Goal: Find specific page/section: Find specific page/section

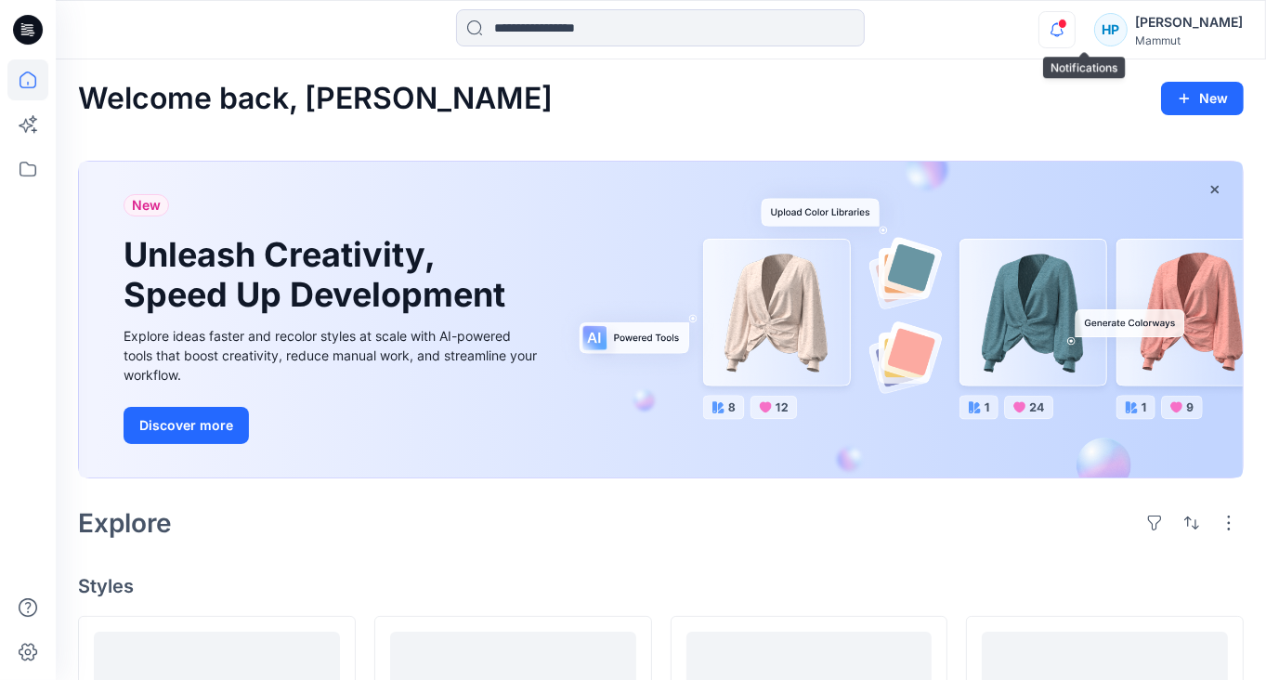
click at [1075, 32] on icon "button" at bounding box center [1056, 29] width 35 height 37
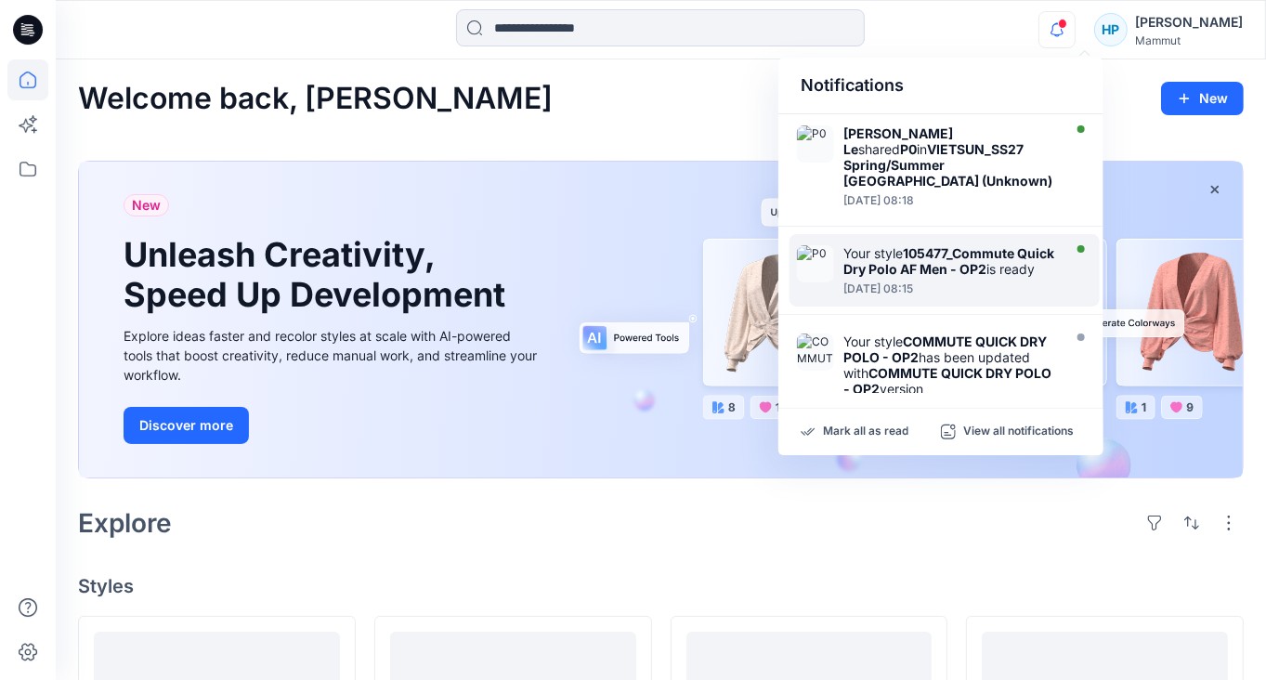
click at [884, 245] on div "Your style 105477_Commute Quick Dry Polo AF Men - OP2 is ready" at bounding box center [950, 261] width 214 height 32
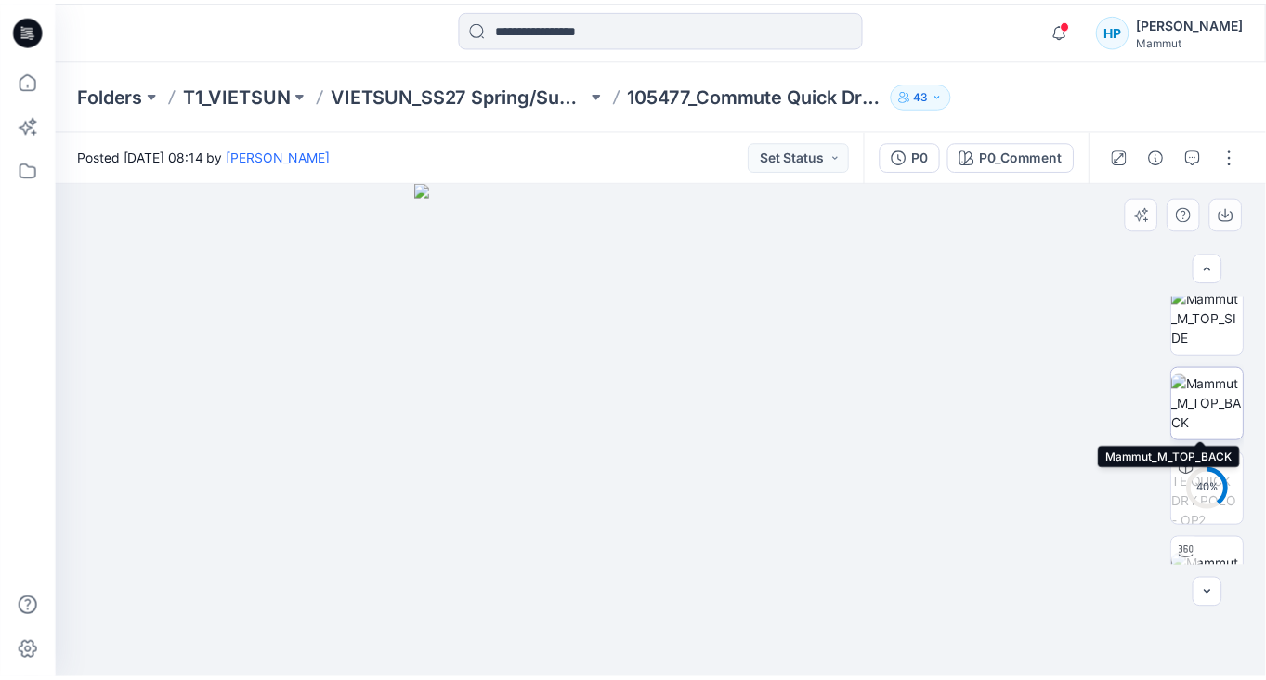
scroll to position [230, 0]
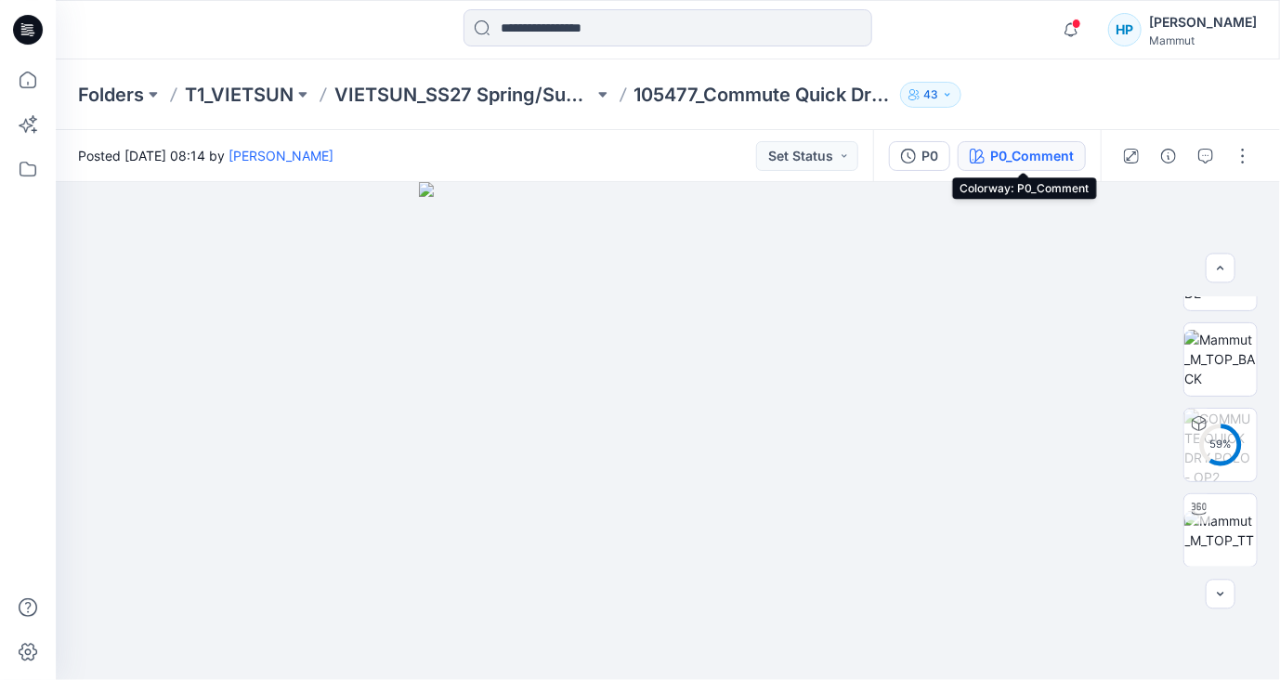
click at [1047, 163] on div "P0_Comment" at bounding box center [1032, 156] width 84 height 20
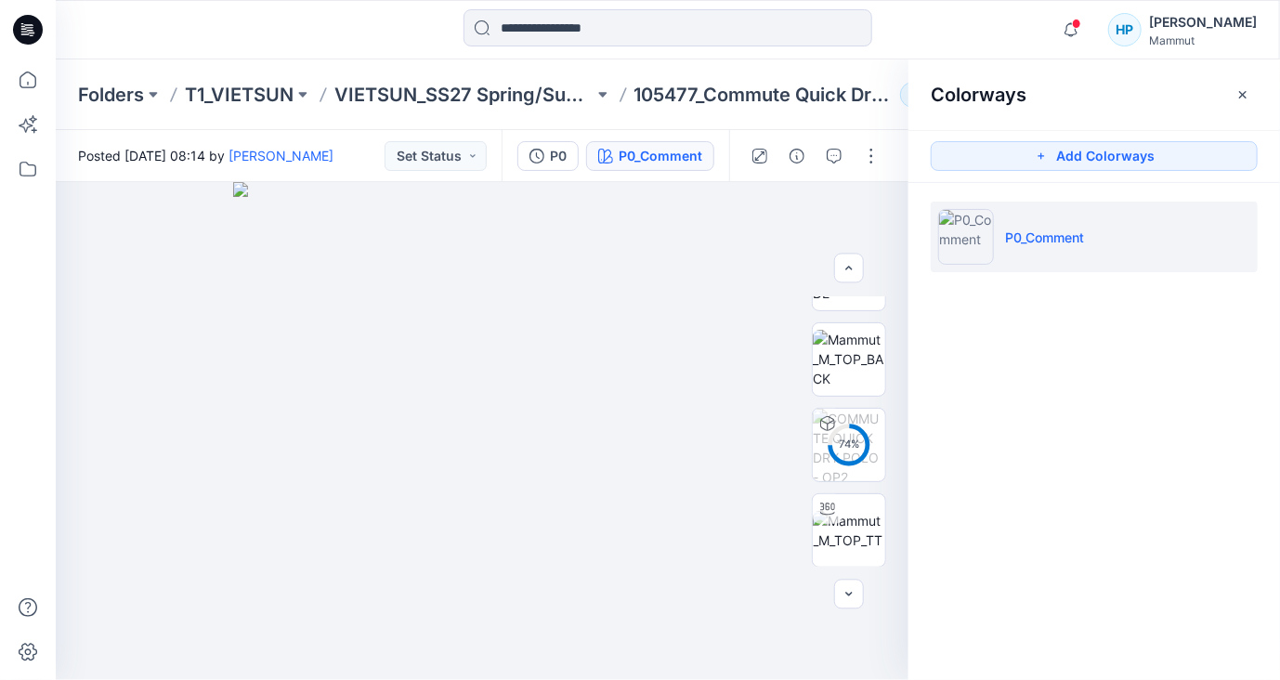
click at [1108, 492] on div "Colorways Add Colorways P0_Comment" at bounding box center [1094, 369] width 372 height 620
click at [1171, 429] on div "Colorways Add Colorways P0_Comment" at bounding box center [1094, 369] width 372 height 620
click at [548, 152] on button "P0" at bounding box center [547, 156] width 61 height 30
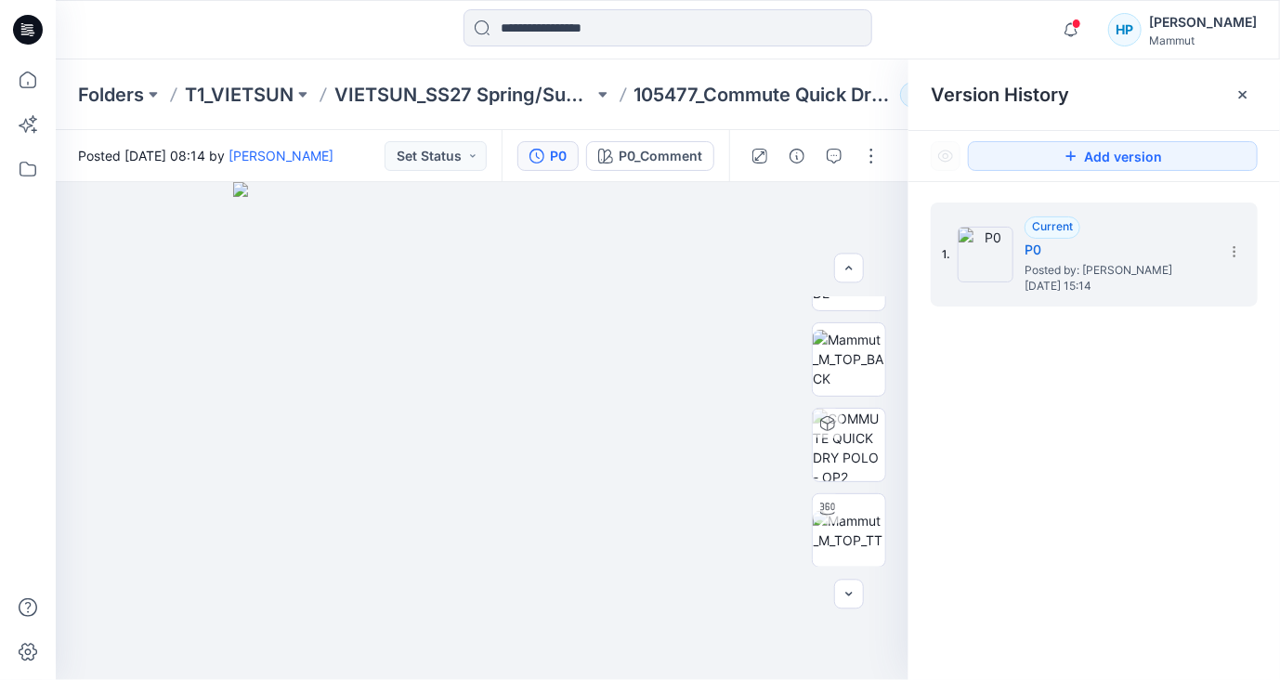
click at [1115, 455] on div "1. Current P0 Posted by: [PERSON_NAME] [DATE] 15:14" at bounding box center [1094, 444] width 372 height 525
click at [1232, 257] on icon at bounding box center [1234, 251] width 15 height 15
click at [1164, 484] on div "1. Current P0 Posted by: [PERSON_NAME] [DATE] 15:14" at bounding box center [1094, 444] width 372 height 525
click at [1238, 249] on icon at bounding box center [1234, 251] width 15 height 15
click at [1146, 480] on div "1. Current P0 Posted by: [PERSON_NAME] [DATE] 15:14 Duplicate Version Rename Ve…" at bounding box center [1094, 444] width 372 height 525
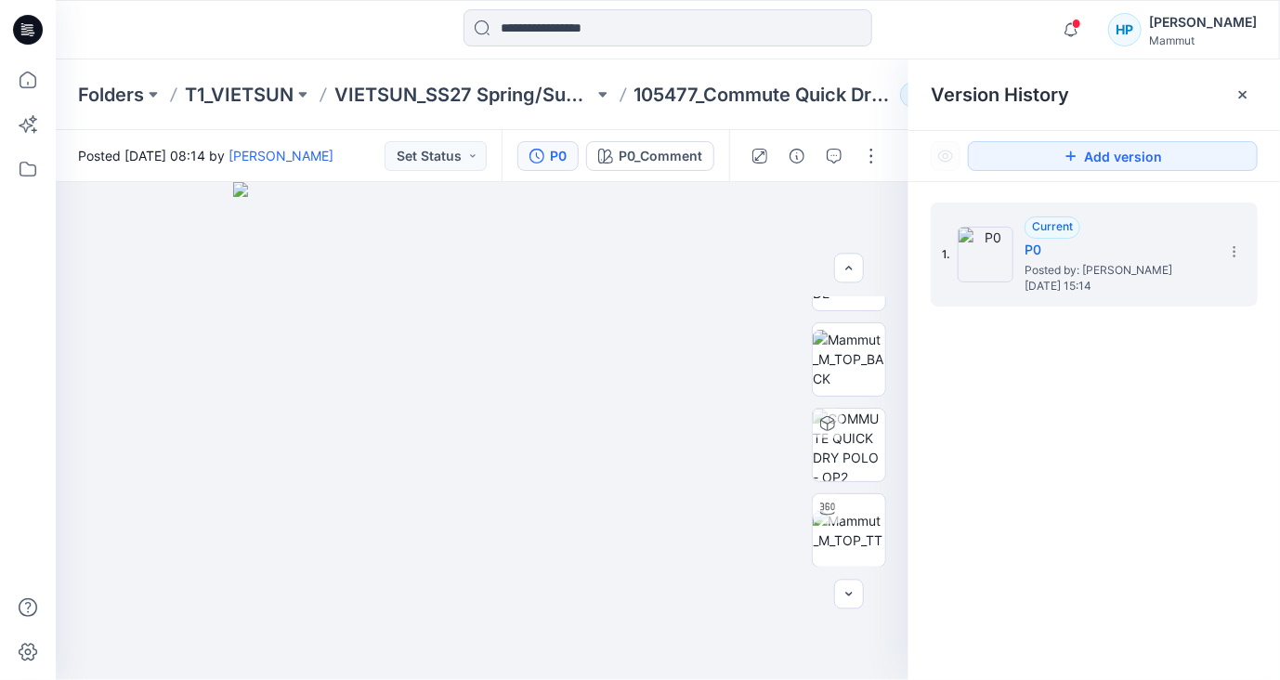
click at [1159, 443] on div "1. Current P0 Posted by: [PERSON_NAME] [DATE] 15:14" at bounding box center [1094, 444] width 372 height 525
click at [1233, 249] on icon at bounding box center [1234, 251] width 15 height 15
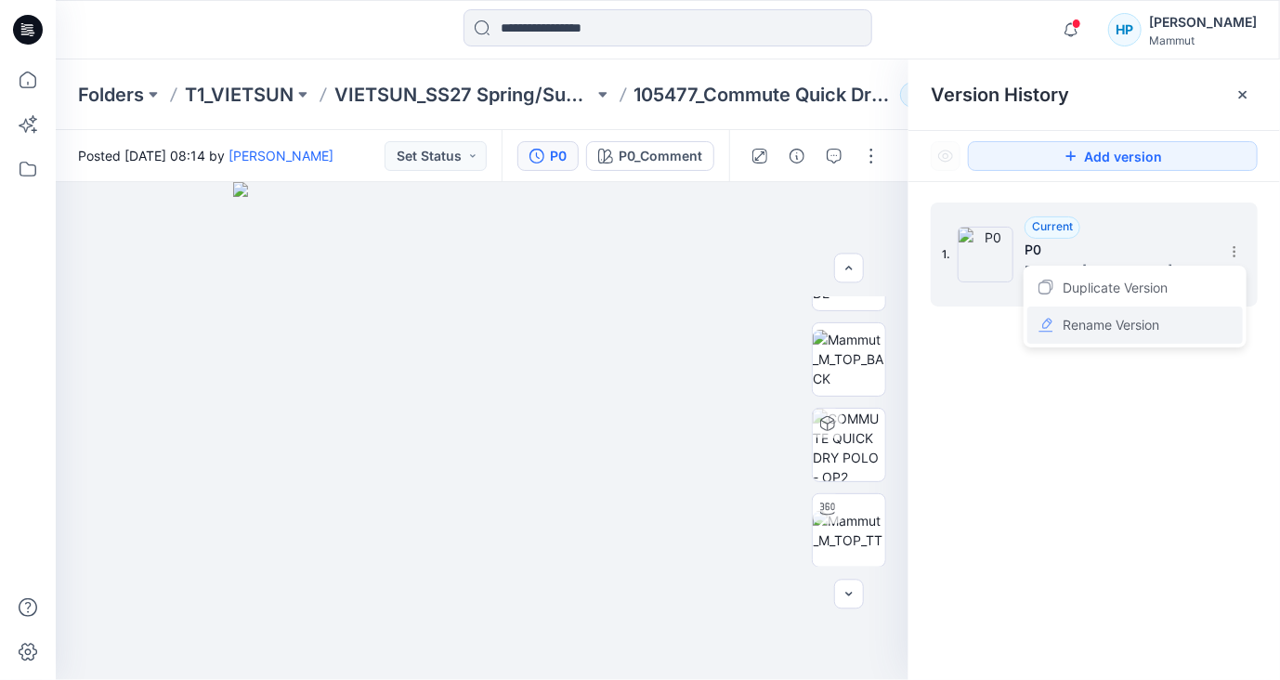
click at [1167, 320] on div "Rename Version" at bounding box center [1134, 325] width 215 height 37
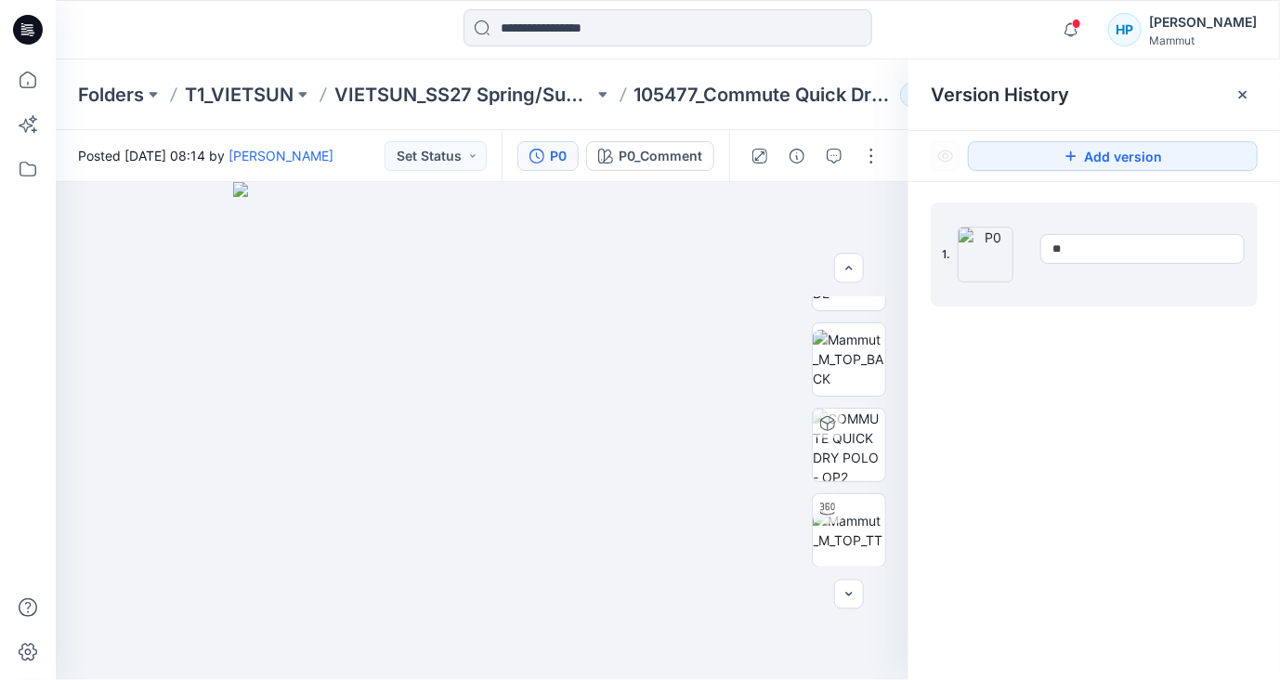
click at [1137, 414] on div "1. **" at bounding box center [1094, 444] width 372 height 525
click at [1033, 416] on div "1. Current P0 Posted by: [PERSON_NAME] [DATE] 15:14" at bounding box center [1094, 444] width 372 height 525
click at [664, 293] on img at bounding box center [482, 431] width 498 height 498
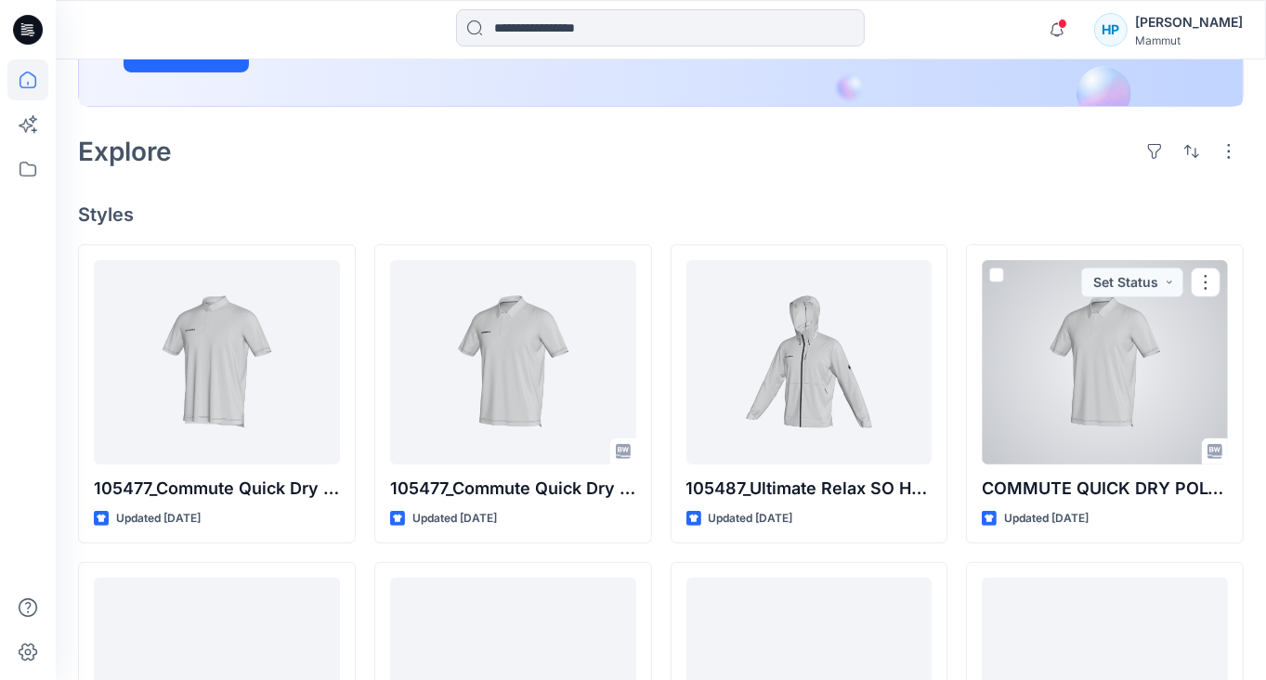
scroll to position [464, 0]
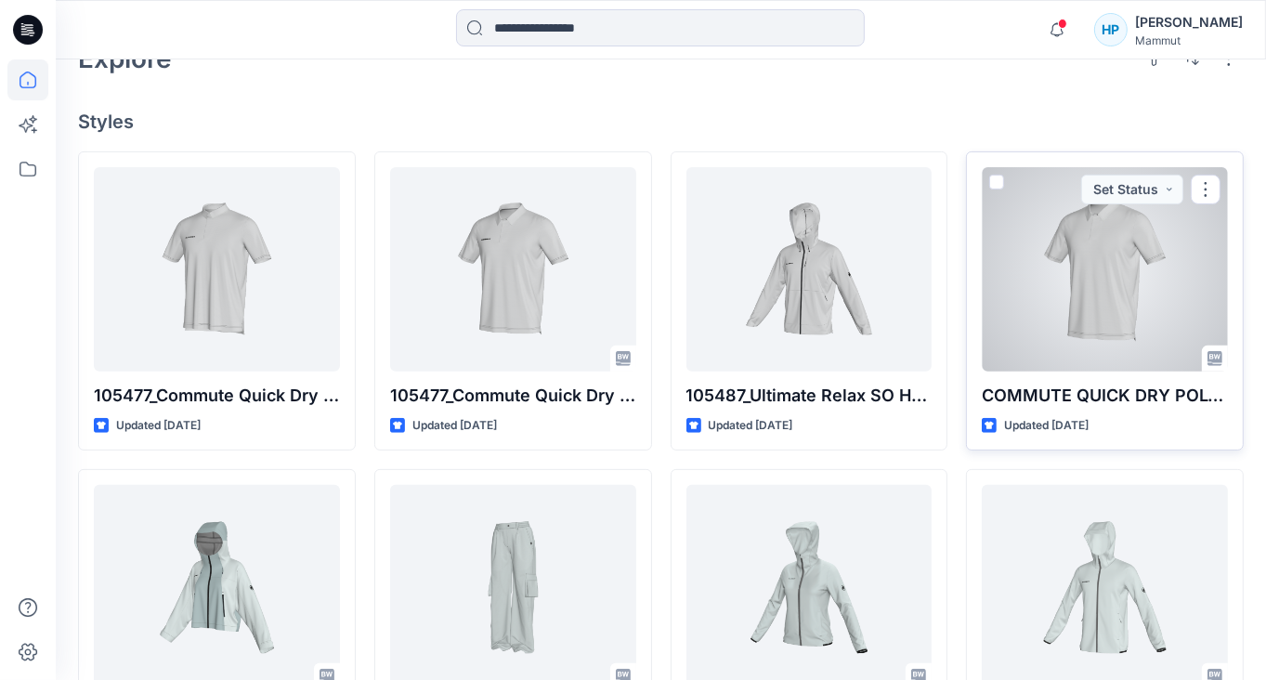
click at [1066, 335] on div at bounding box center [1105, 269] width 246 height 204
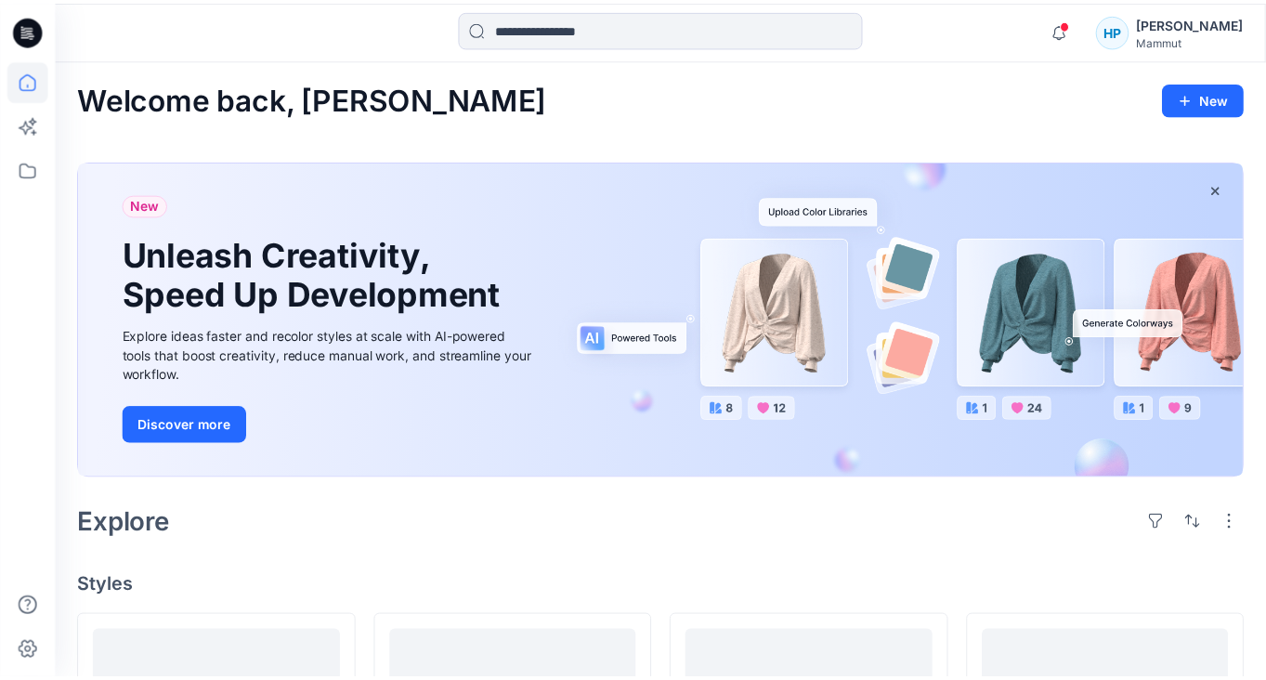
scroll to position [464, 0]
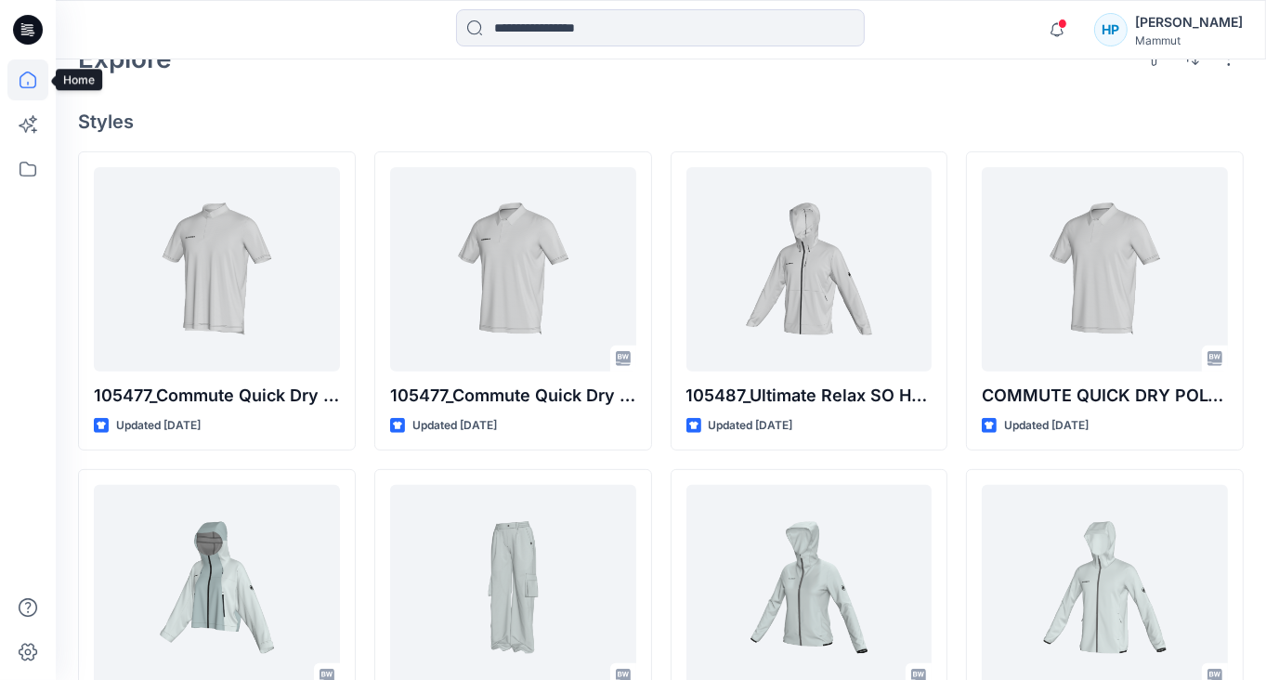
click at [35, 78] on icon at bounding box center [28, 80] width 17 height 17
click at [26, 163] on icon at bounding box center [27, 169] width 41 height 41
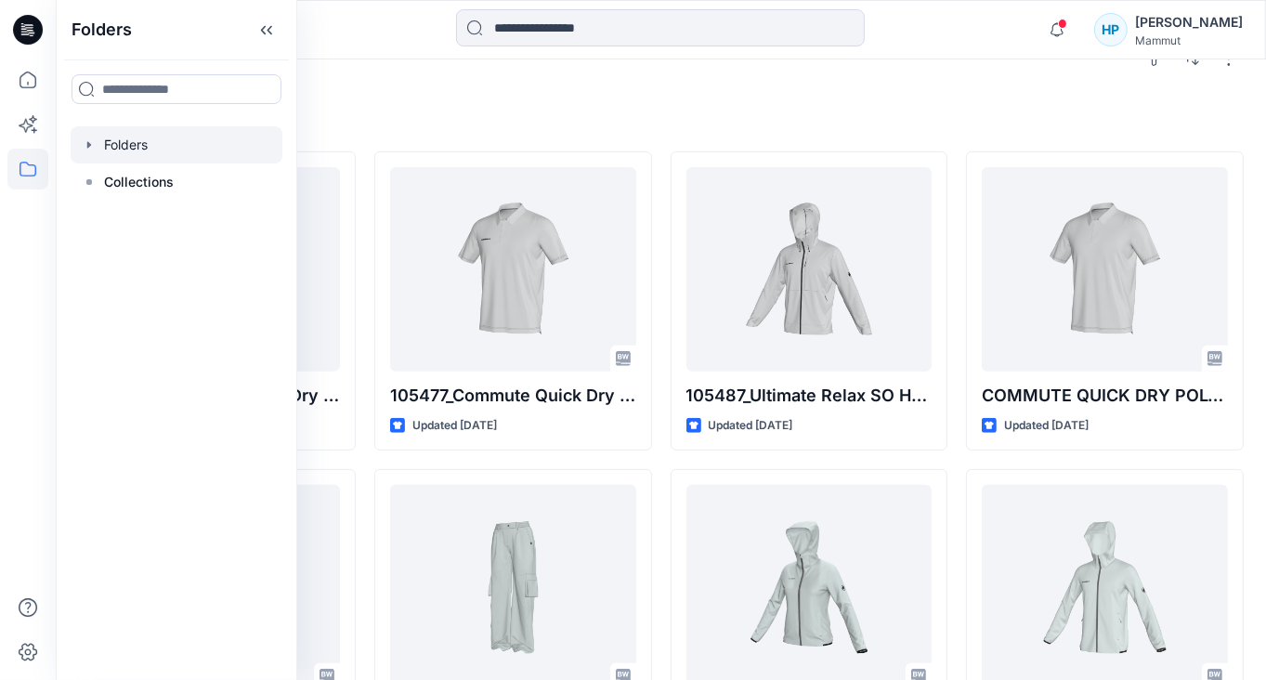
click at [100, 144] on div at bounding box center [177, 144] width 212 height 37
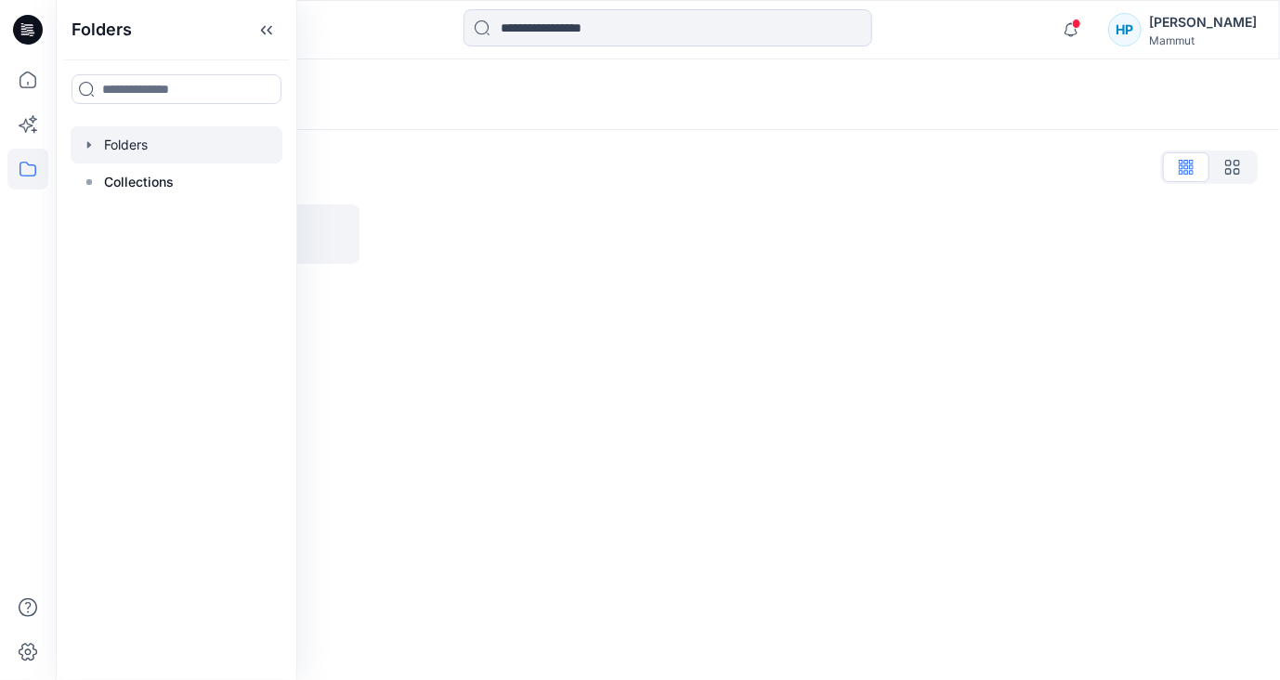
click at [506, 194] on div "Folders List T1_VIETSUN" at bounding box center [668, 208] width 1224 height 156
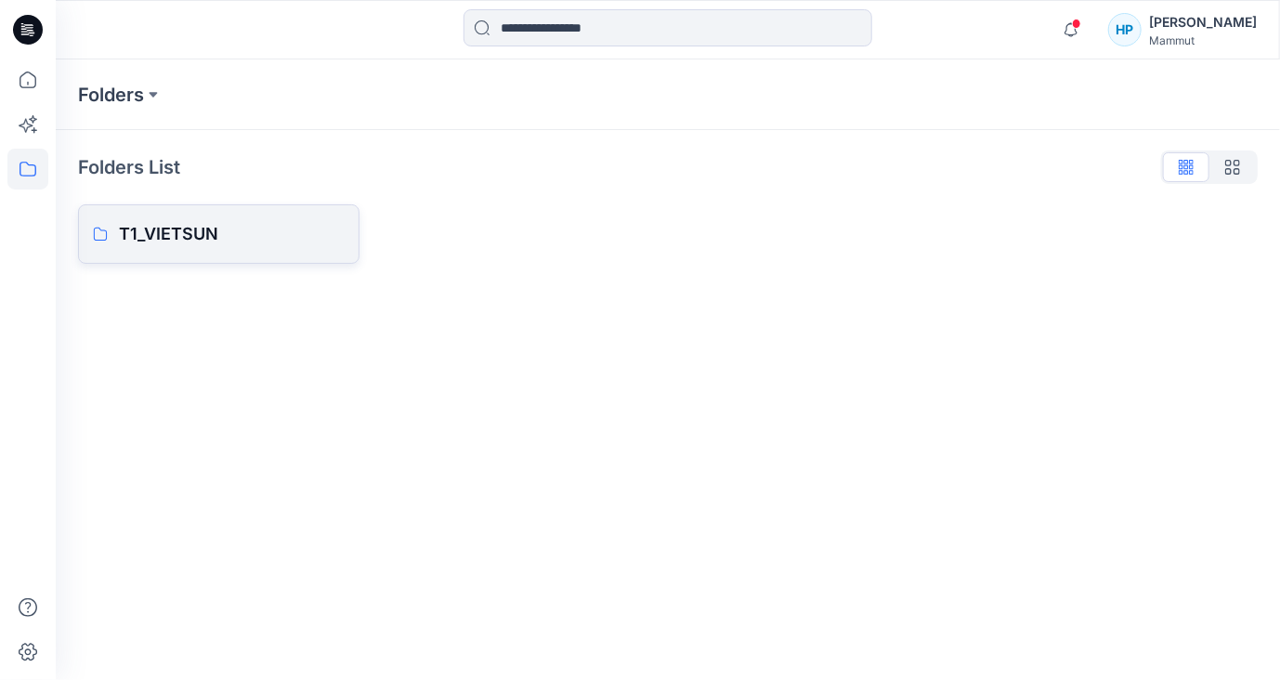
click at [333, 229] on p "T1_VIETSUN" at bounding box center [232, 234] width 226 height 26
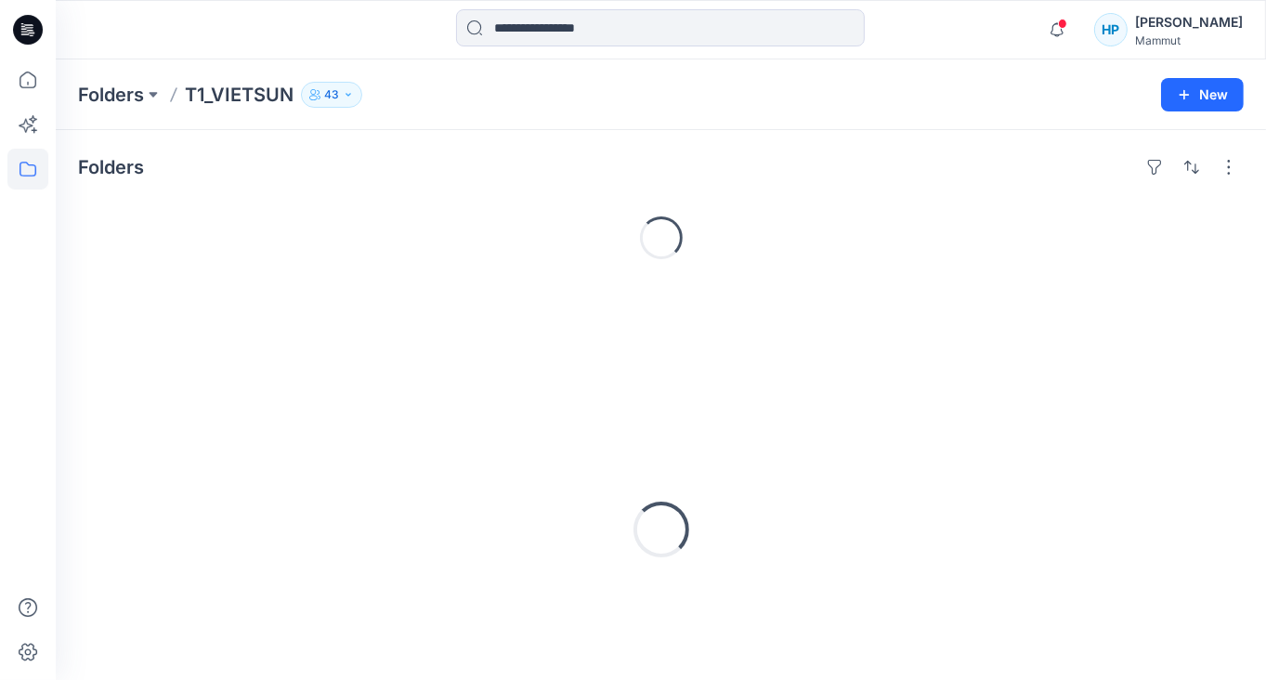
click at [333, 229] on div "Loading..." at bounding box center [661, 237] width 1166 height 59
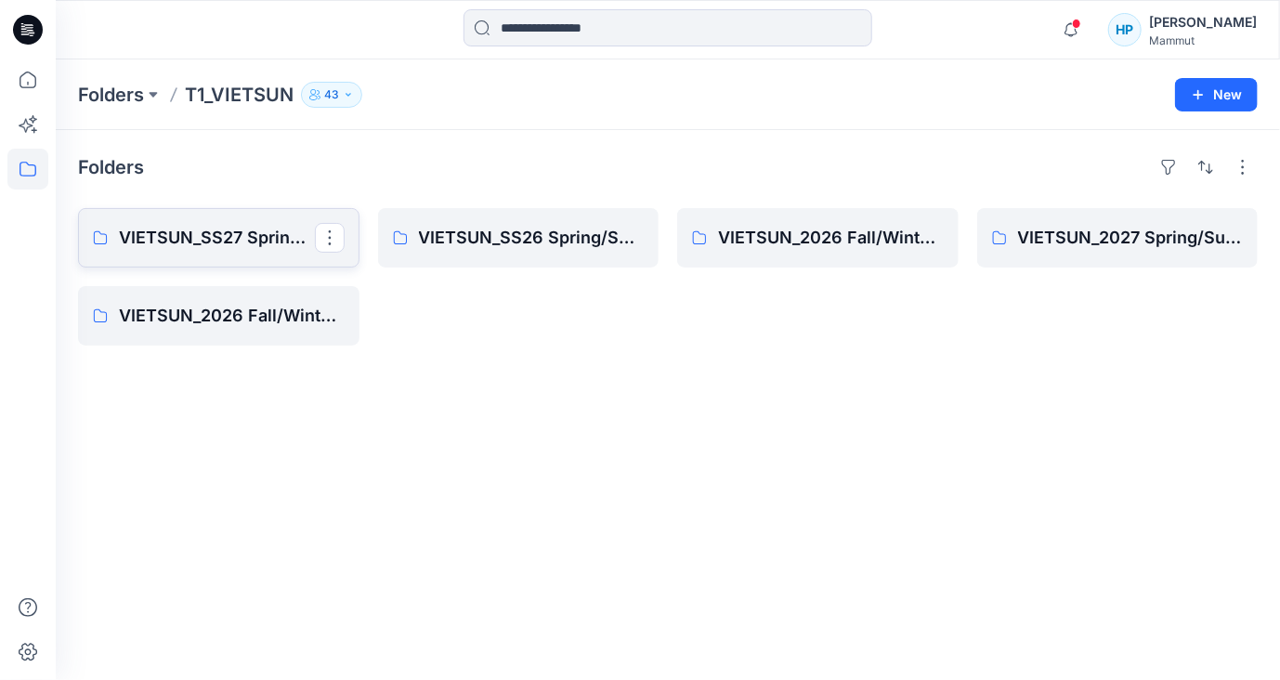
click at [260, 239] on p "VIETSUN_SS27 Spring/Summer [GEOGRAPHIC_DATA]" at bounding box center [217, 238] width 196 height 26
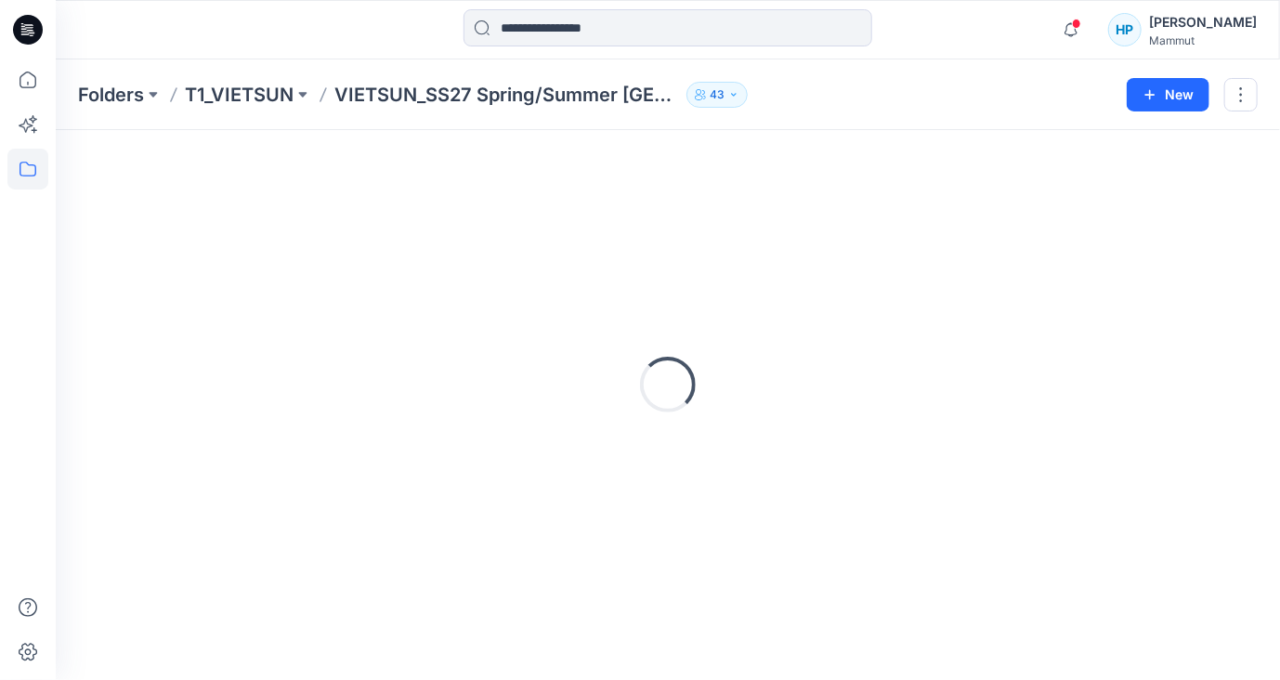
click at [260, 239] on div "Loading..." at bounding box center [668, 384] width 1180 height 464
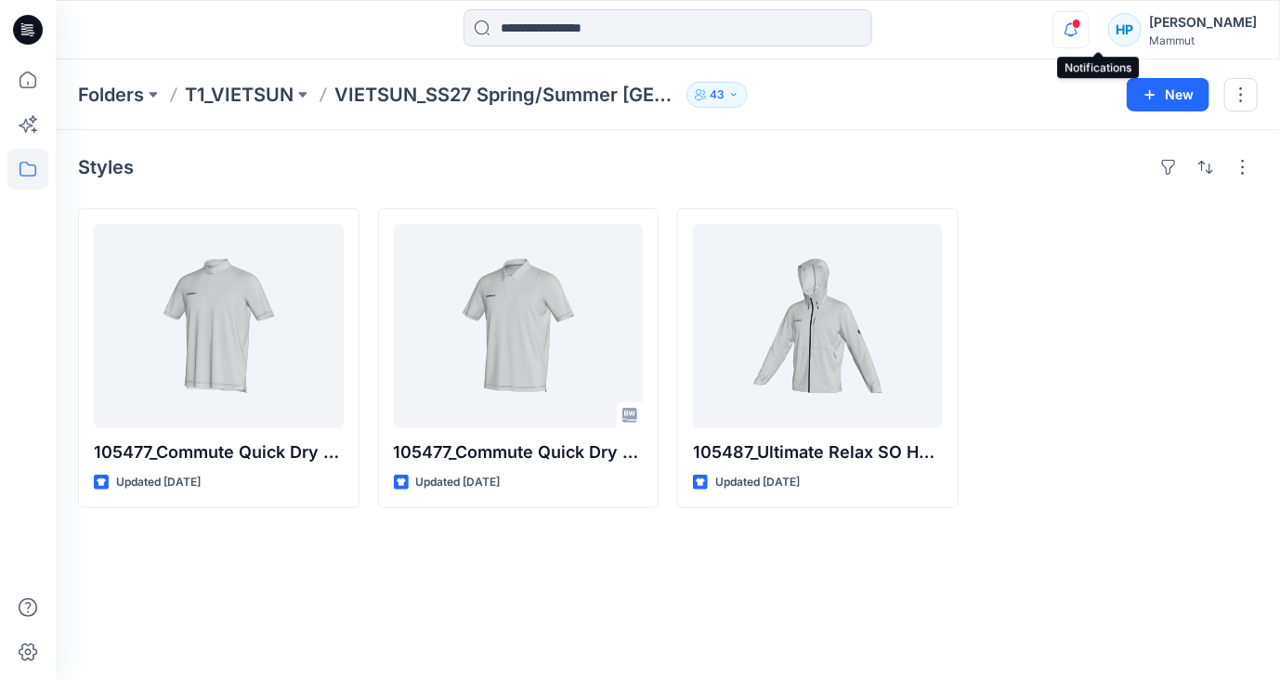
click at [1089, 33] on icon "button" at bounding box center [1070, 29] width 35 height 37
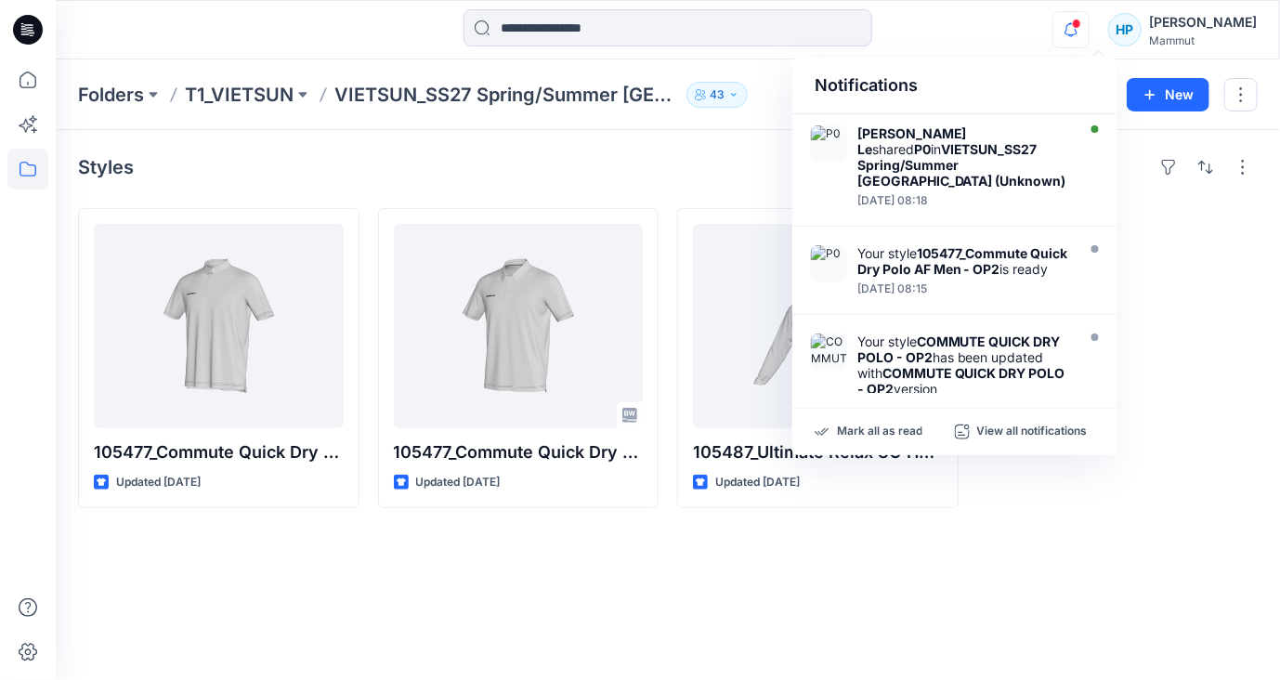
click at [1172, 537] on div "Styles 105477_Commute Quick Dry Polo AF Men - OP2 Updated [DATE] 105477_Commute…" at bounding box center [668, 405] width 1224 height 550
